Goal: Find specific page/section: Find specific page/section

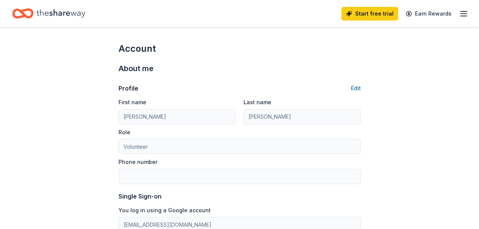
scroll to position [229, 0]
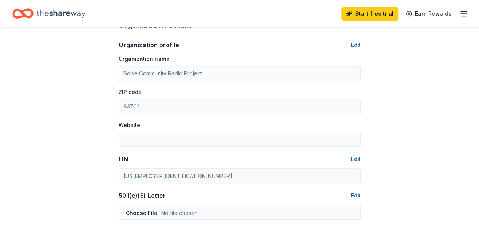
click at [462, 14] on line "button" at bounding box center [464, 14] width 6 height 0
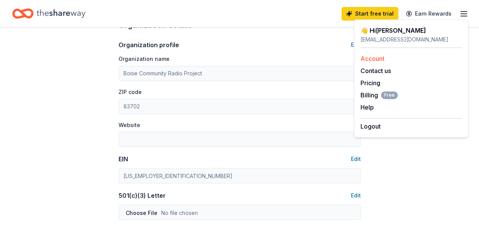
click at [384, 58] on link "Account" at bounding box center [372, 59] width 24 height 8
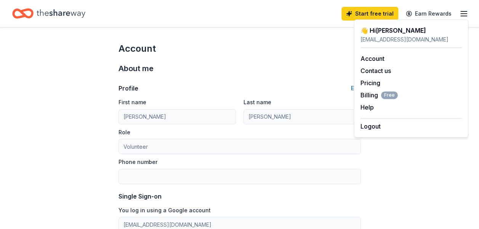
click at [309, 23] on div "Start free trial Earn Rewards" at bounding box center [239, 13] width 479 height 27
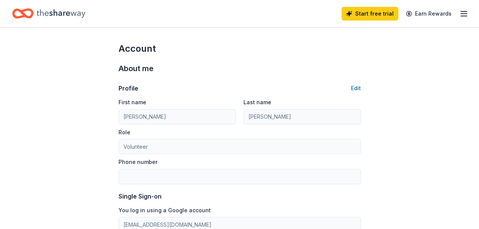
click at [317, 27] on div "Start free trial Earn Rewards" at bounding box center [239, 13] width 479 height 27
click at [50, 10] on icon "Home" at bounding box center [61, 14] width 49 height 16
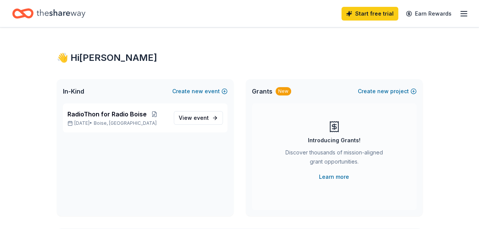
click at [461, 14] on line "button" at bounding box center [464, 14] width 6 height 0
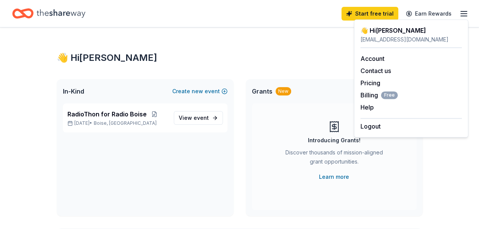
click at [148, 61] on div "👋 Hi [PERSON_NAME]" at bounding box center [240, 58] width 366 height 12
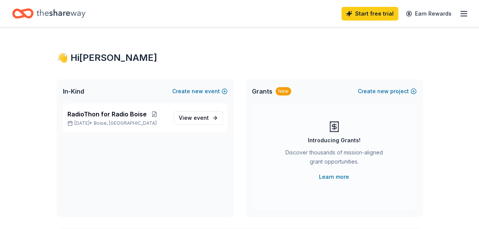
click at [76, 12] on icon "Home" at bounding box center [61, 13] width 49 height 8
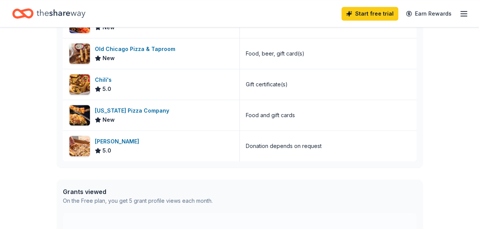
scroll to position [267, 0]
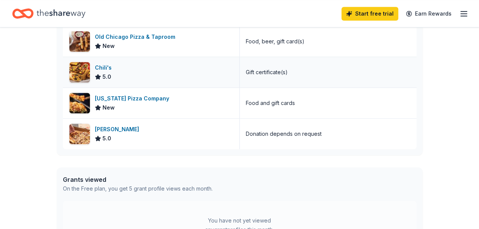
click at [107, 68] on div "Chili's" at bounding box center [105, 67] width 20 height 9
